Goal: Check status

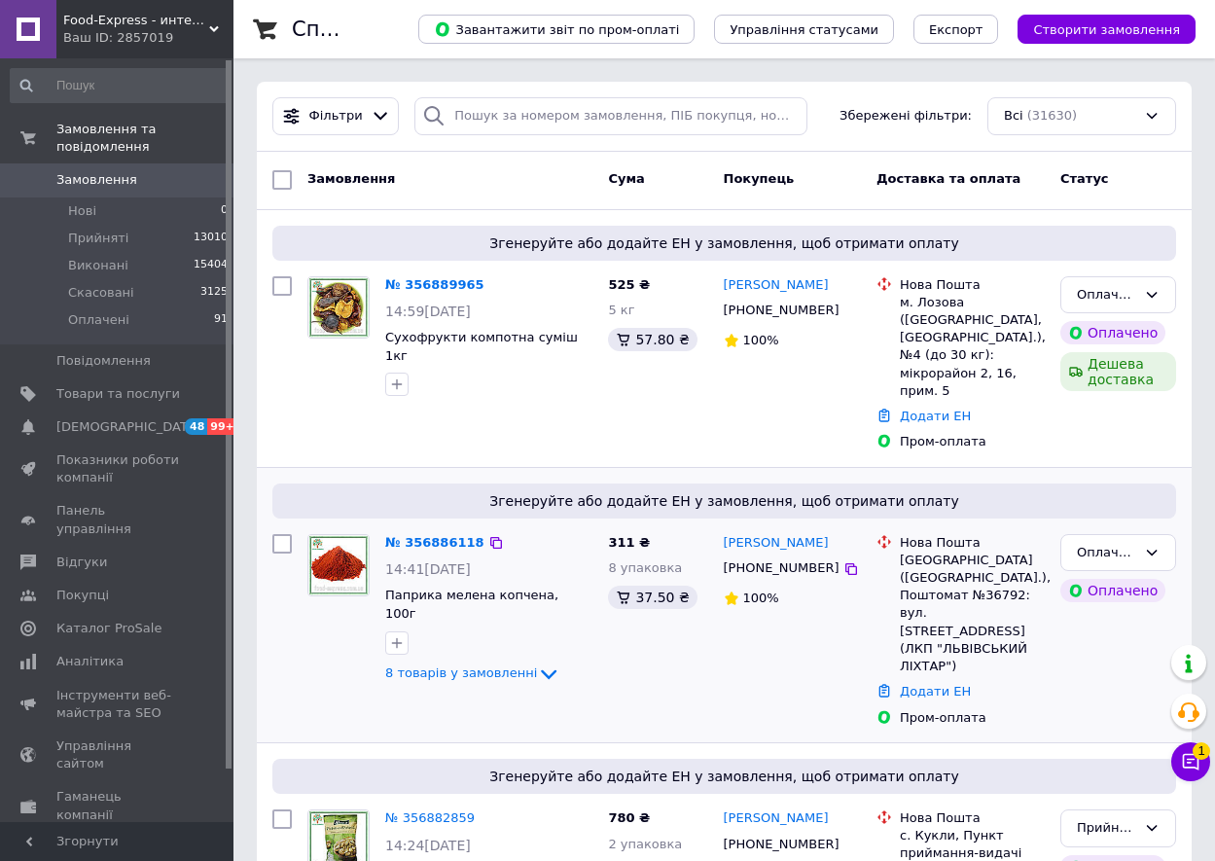
scroll to position [97, 0]
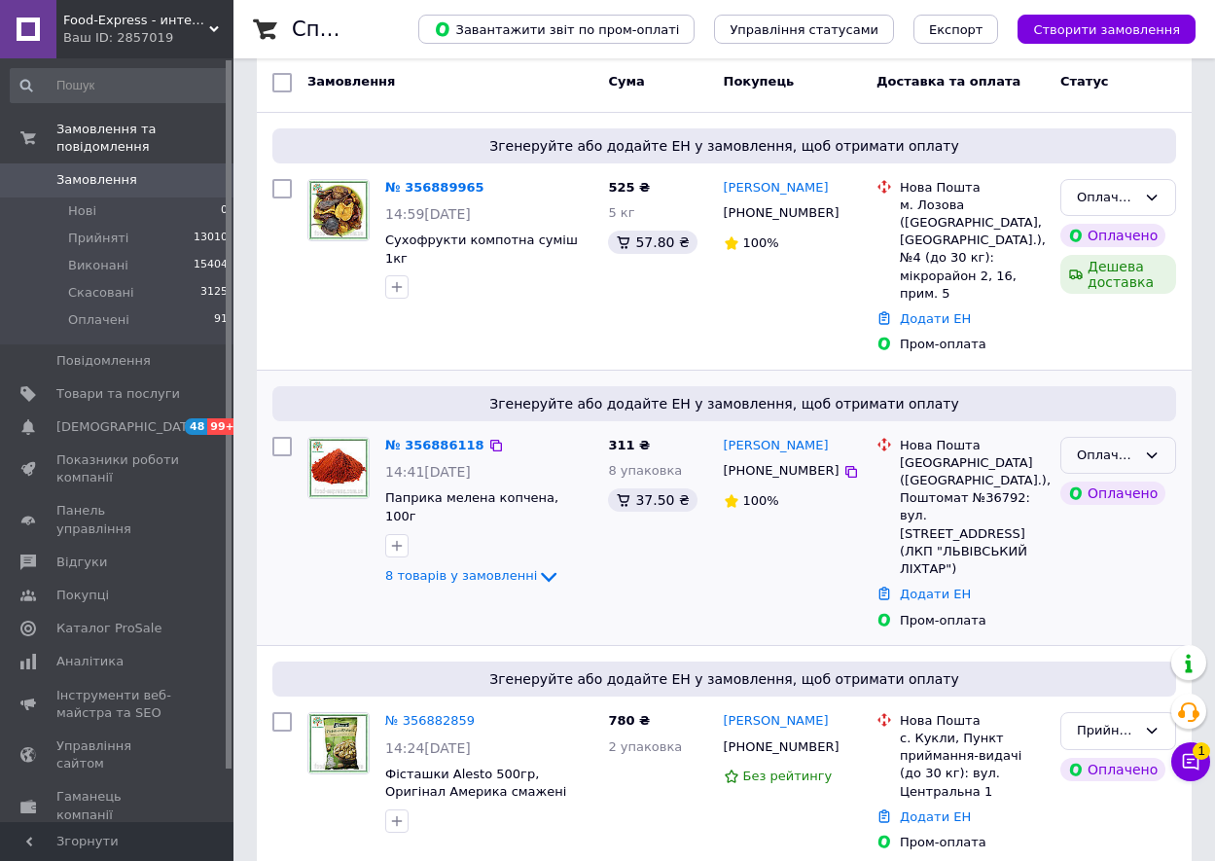
click at [1156, 447] on icon at bounding box center [1152, 455] width 16 height 16
click at [1124, 478] on li "Прийнято" at bounding box center [1118, 496] width 114 height 36
click at [1149, 193] on icon at bounding box center [1152, 198] width 16 height 16
click at [1117, 236] on li "Прийнято" at bounding box center [1118, 238] width 114 height 36
